Goal: Find specific page/section: Find specific page/section

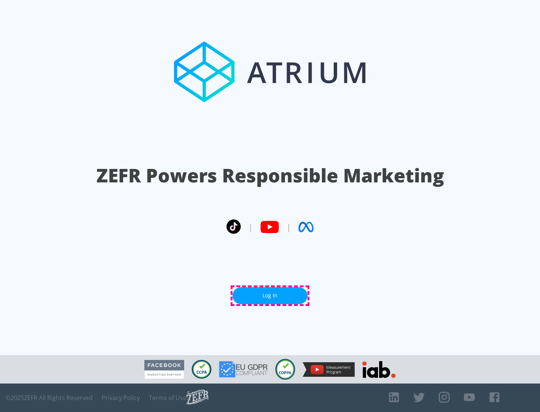
click at [270, 296] on link "Log In" at bounding box center [269, 296] width 75 height 17
